Goal: Obtain resource: Obtain resource

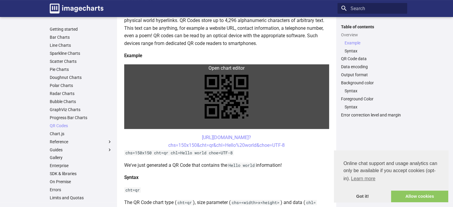
scroll to position [119, 0]
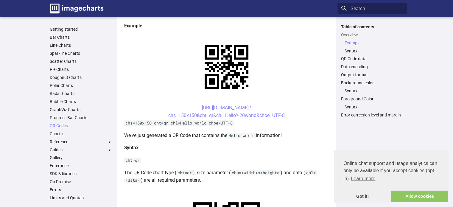
drag, startPoint x: 190, startPoint y: 108, endPoint x: 286, endPoint y: 118, distance: 96.1
click at [286, 118] on center "https://image-charts.com/chart? chs=150x150&cht=qr&chl=Hello%20world&choe=UTF-8" at bounding box center [226, 111] width 205 height 15
copy link "https://image-charts.com/chart? chs=150x150&cht=qr&chl=Hello%20world&choe=UTF-8"
drag, startPoint x: 191, startPoint y: 105, endPoint x: 222, endPoint y: 118, distance: 34.3
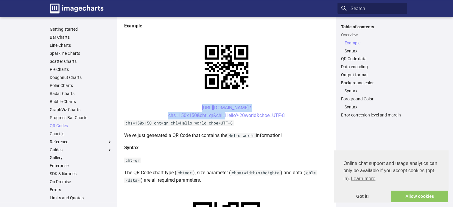
click at [222, 118] on center "https://image-charts.com/chart? chs=150x150&cht=qr&chl=Hello%20world&choe=UTF-8" at bounding box center [226, 111] width 205 height 15
copy link "https://image-charts.com/chart? chs=150x150&cht=qr&chl"
click at [259, 132] on p "We've just generated a QR Code that contains the Hello world information!" at bounding box center [226, 136] width 205 height 8
drag, startPoint x: 192, startPoint y: 107, endPoint x: 224, endPoint y: 118, distance: 34.6
click at [224, 118] on center "https://image-charts.com/chart? chs=150x150&cht=qr&chl=Hello%20world&choe=UTF-8" at bounding box center [226, 111] width 205 height 15
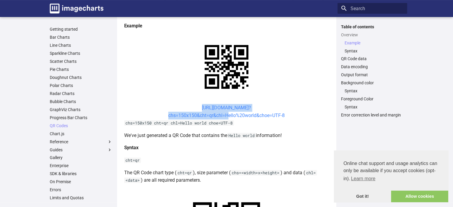
copy link "https://image-charts.com/chart? chs=150x150&cht=qr&chl="
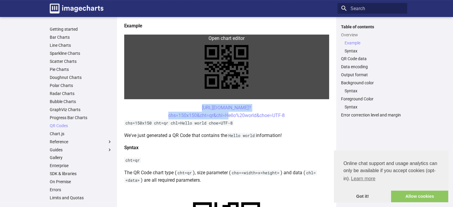
copy link "https://image-charts.com/chart? chs=150x150&cht=qr&chl="
